Goal: Use online tool/utility: Utilize a website feature to perform a specific function

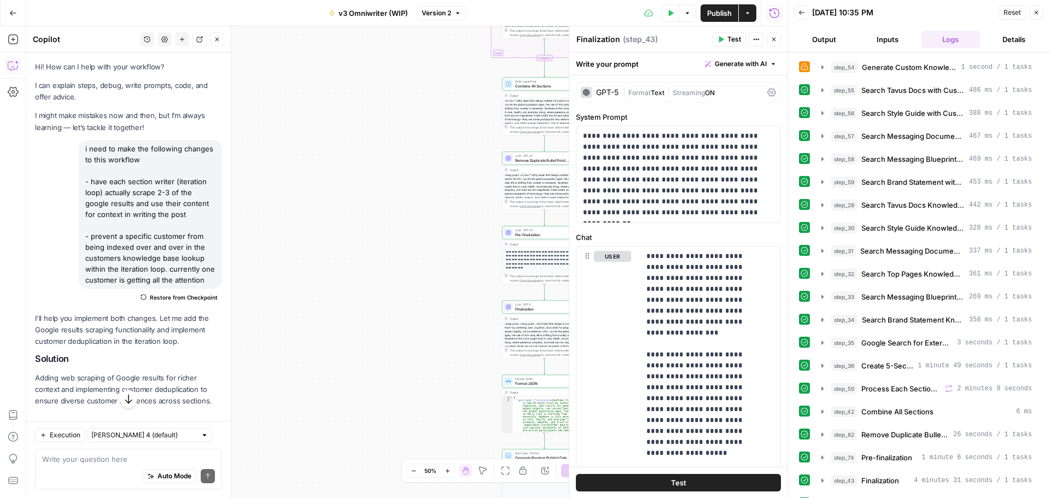
scroll to position [158, 0]
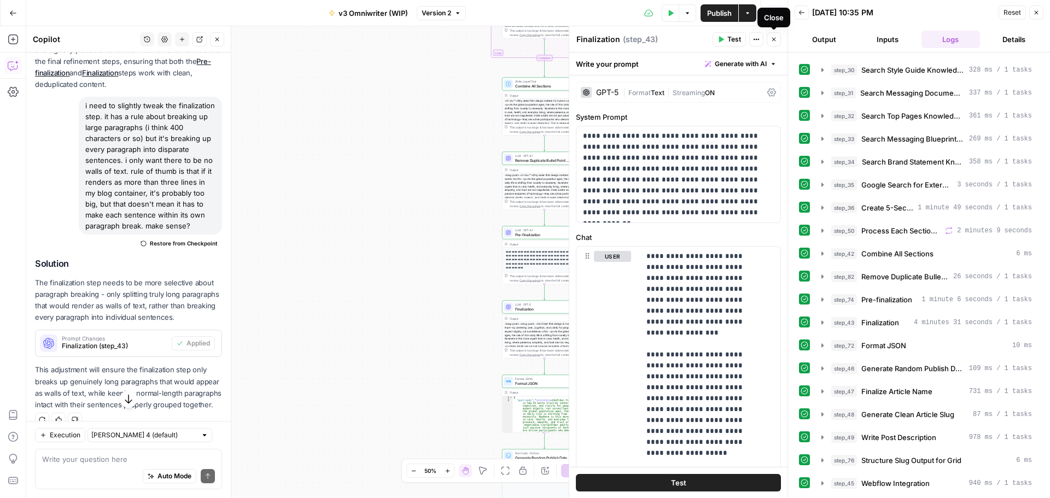
click at [772, 40] on icon "button" at bounding box center [774, 39] width 7 height 7
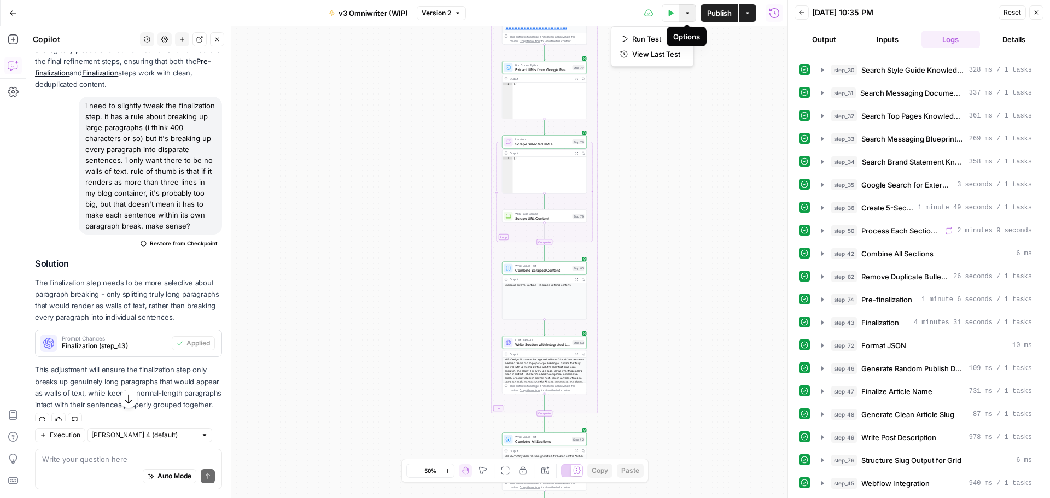
click at [688, 11] on icon "button" at bounding box center [687, 13] width 7 height 7
click at [717, 140] on div "**********" at bounding box center [406, 262] width 761 height 472
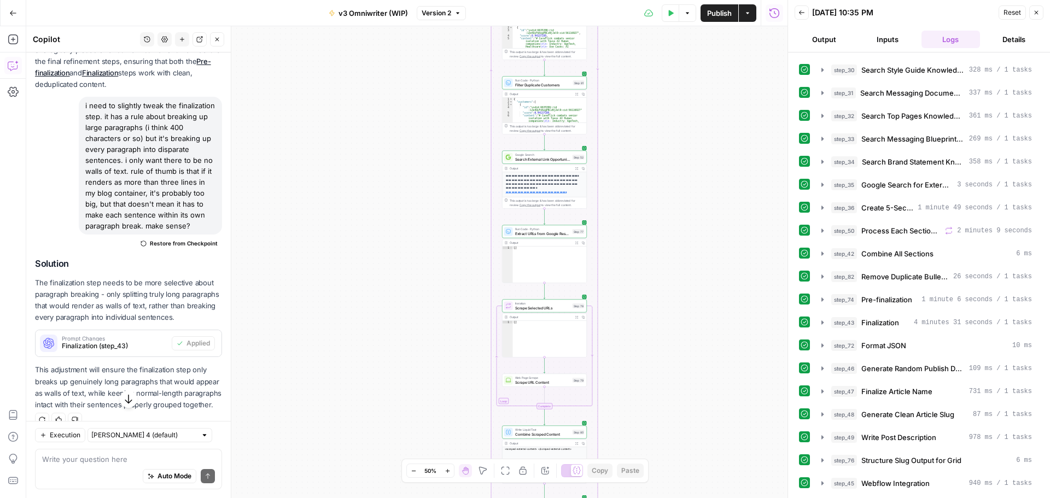
click at [750, 15] on icon "button" at bounding box center [747, 13] width 7 height 7
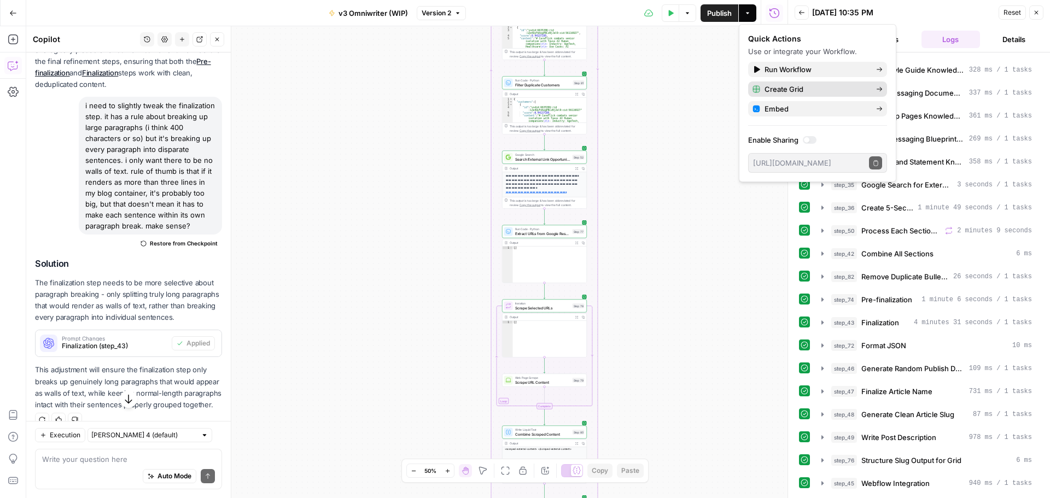
click at [825, 88] on span "Create Grid" at bounding box center [816, 89] width 103 height 11
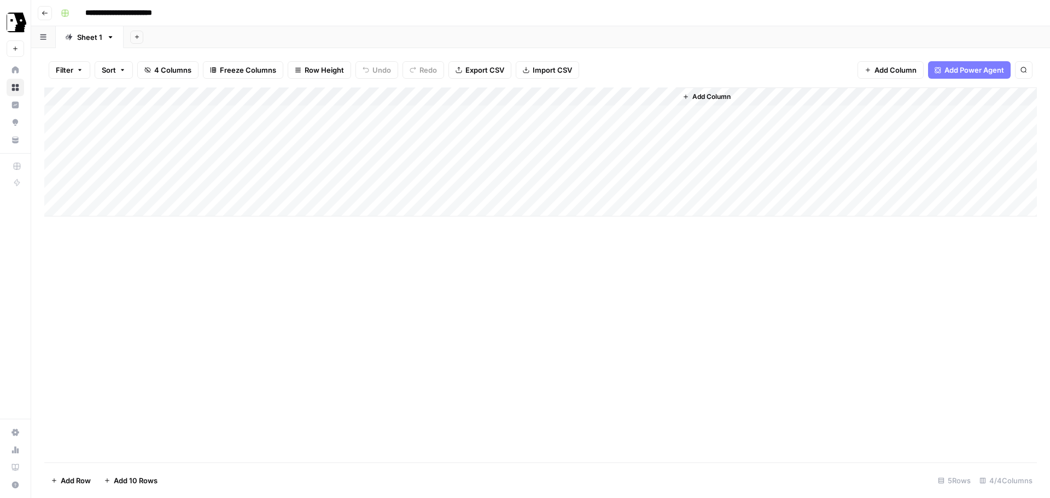
click at [181, 115] on div "Add Column" at bounding box center [540, 152] width 993 height 129
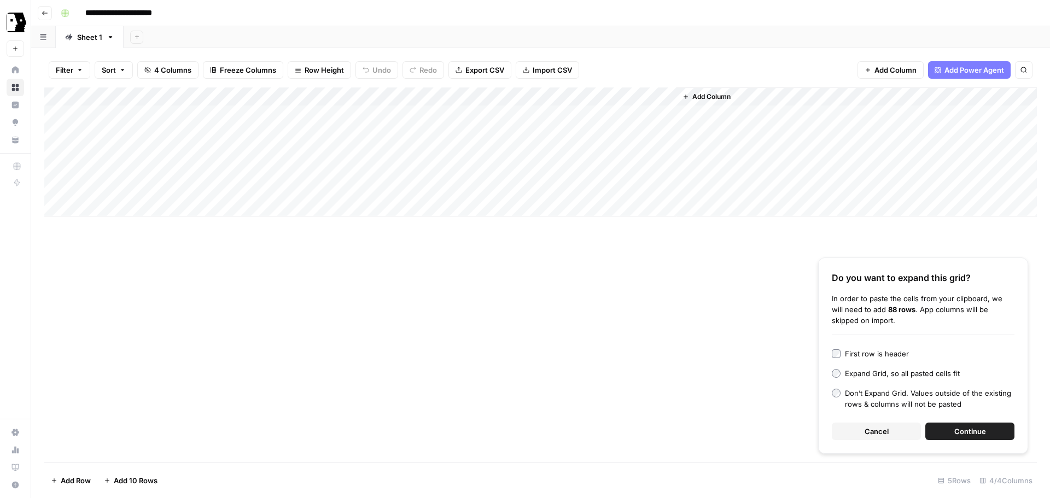
click at [970, 434] on span "Continue" at bounding box center [971, 431] width 32 height 11
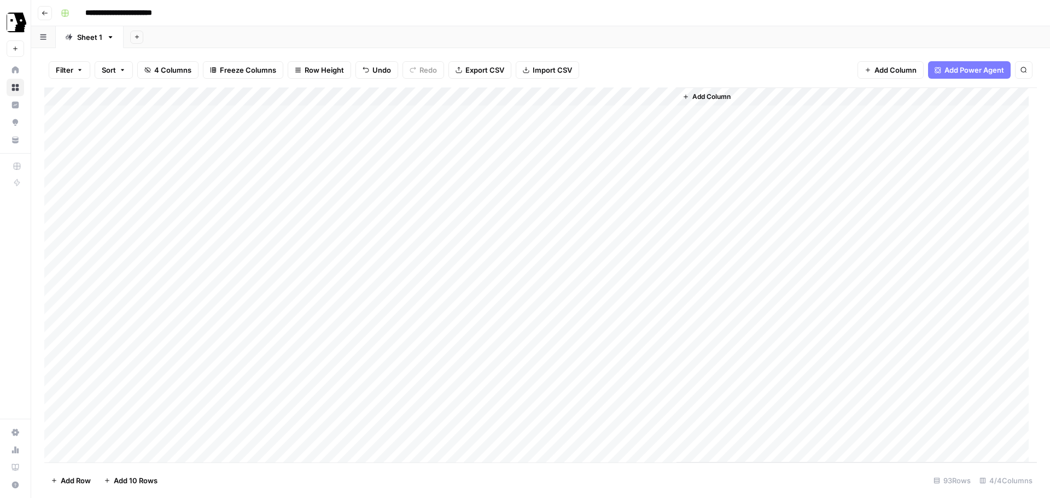
click at [479, 117] on div "Add Column" at bounding box center [540, 275] width 993 height 375
click at [478, 137] on div "Add Column" at bounding box center [540, 275] width 993 height 375
click at [526, 112] on div "Add Column" at bounding box center [540, 275] width 993 height 375
drag, startPoint x: 554, startPoint y: 123, endPoint x: 548, endPoint y: 439, distance: 316.2
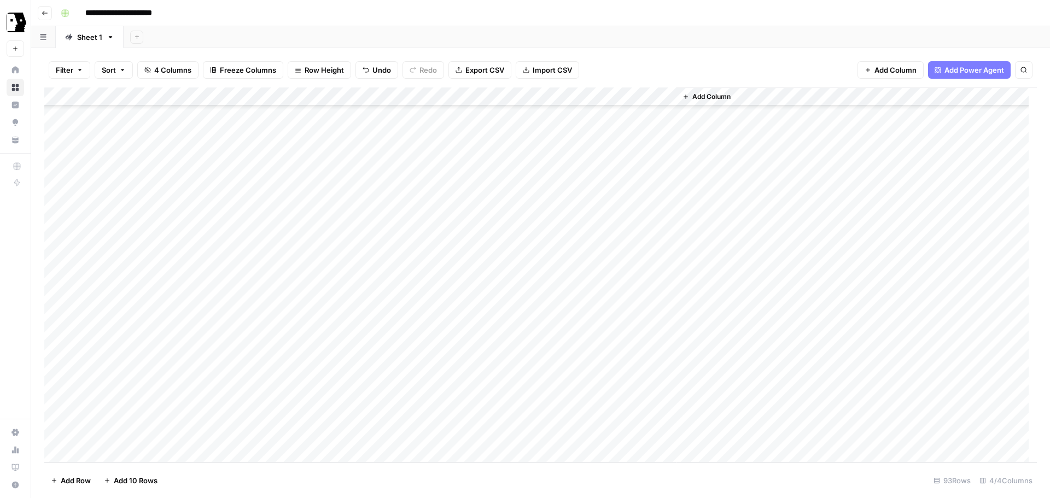
click at [548, 439] on div "Add Column" at bounding box center [540, 275] width 993 height 375
drag, startPoint x: 554, startPoint y: 95, endPoint x: 440, endPoint y: 95, distance: 113.8
click at [440, 95] on div "Add Column" at bounding box center [540, 275] width 993 height 375
click at [692, 62] on div "Filter Sort 4 Columns Freeze Columns Row Height Undo Redo Export CSV Import CSV…" at bounding box center [540, 70] width 993 height 35
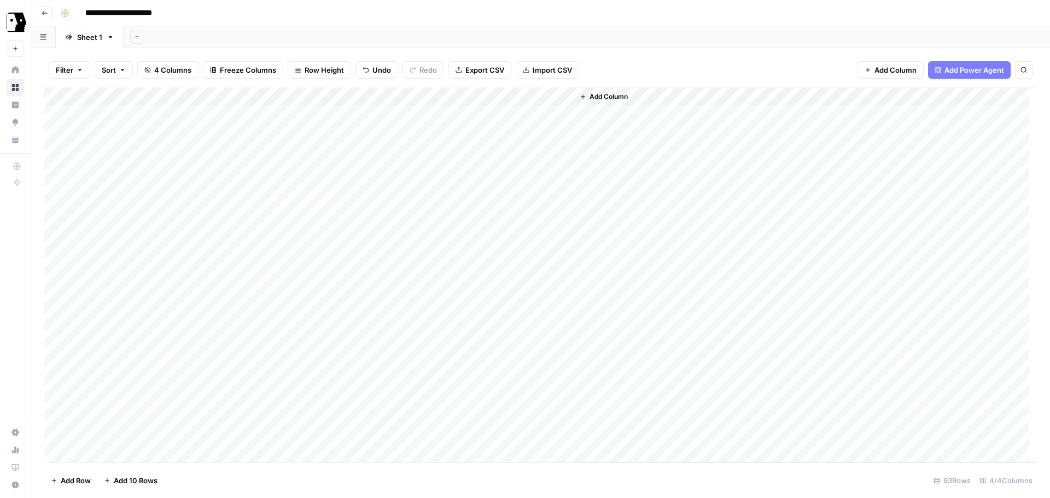
click at [517, 113] on div "Add Column" at bounding box center [540, 275] width 993 height 375
click at [513, 131] on div "Add Column" at bounding box center [540, 275] width 993 height 375
click at [515, 150] on div "Add Column" at bounding box center [540, 275] width 993 height 375
click at [509, 169] on div "Add Column" at bounding box center [540, 275] width 993 height 375
